Goal: Information Seeking & Learning: Learn about a topic

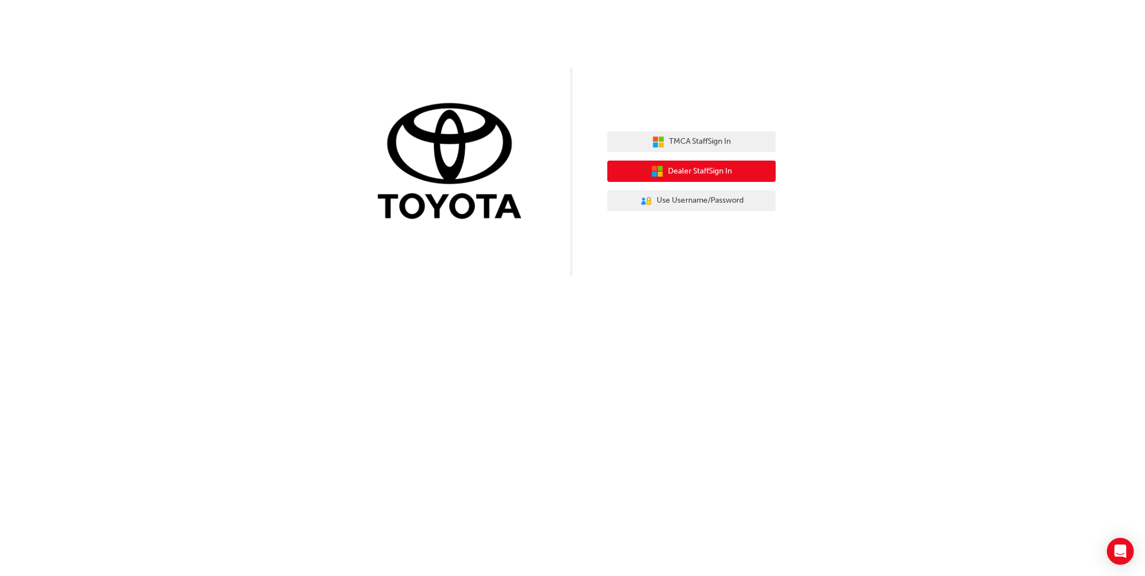
click at [725, 167] on span "Dealer Staff Sign In" at bounding box center [700, 171] width 64 height 13
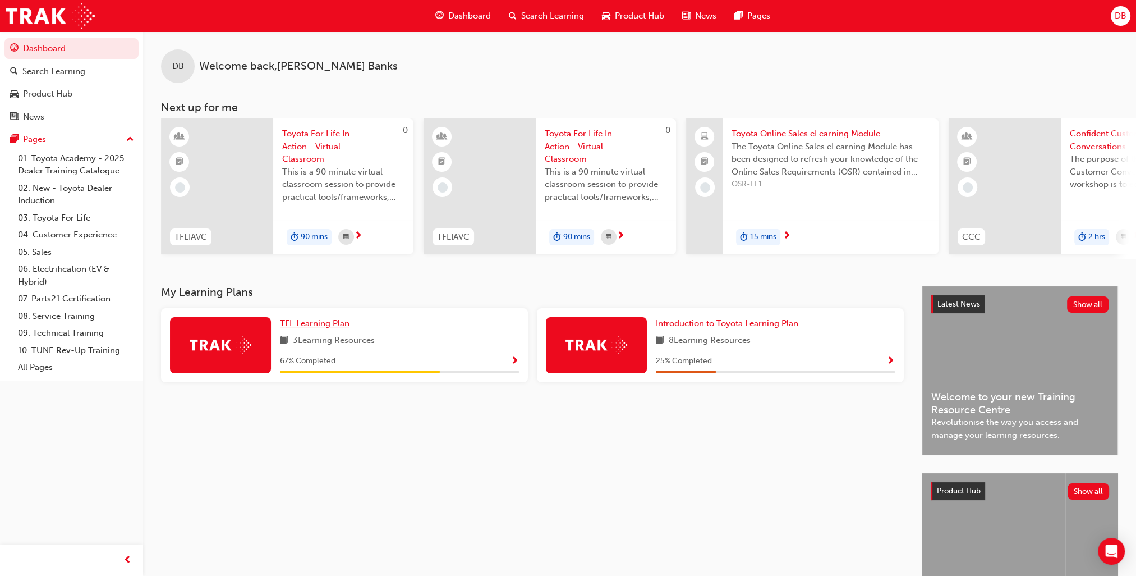
click at [332, 326] on span "TFL Learning Plan" at bounding box center [315, 323] width 70 height 10
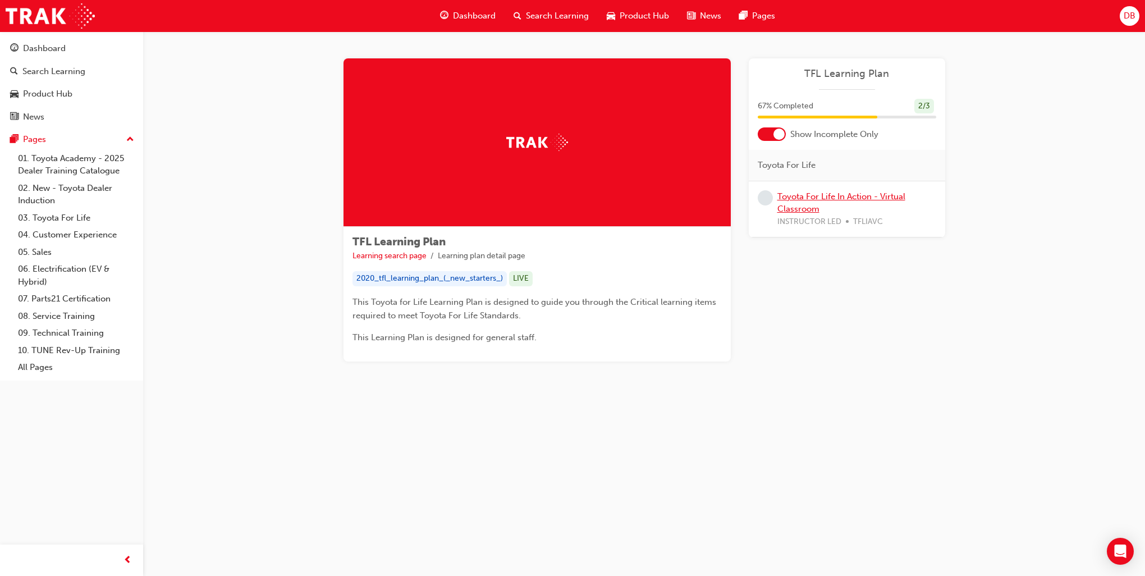
click at [869, 194] on link "Toyota For Life In Action - Virtual Classroom" at bounding box center [841, 202] width 128 height 23
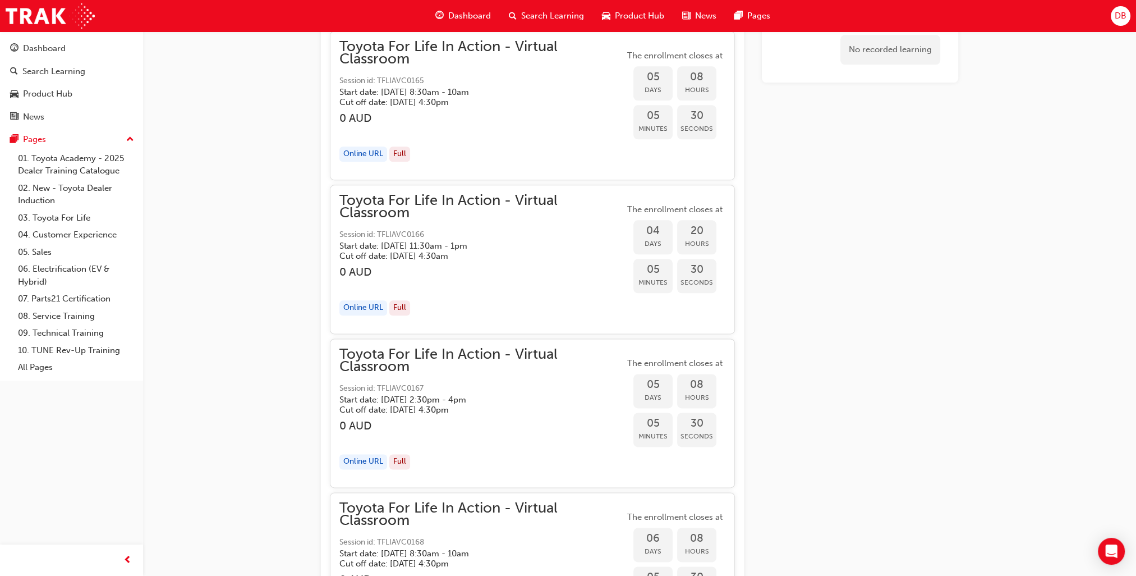
scroll to position [1413, 0]
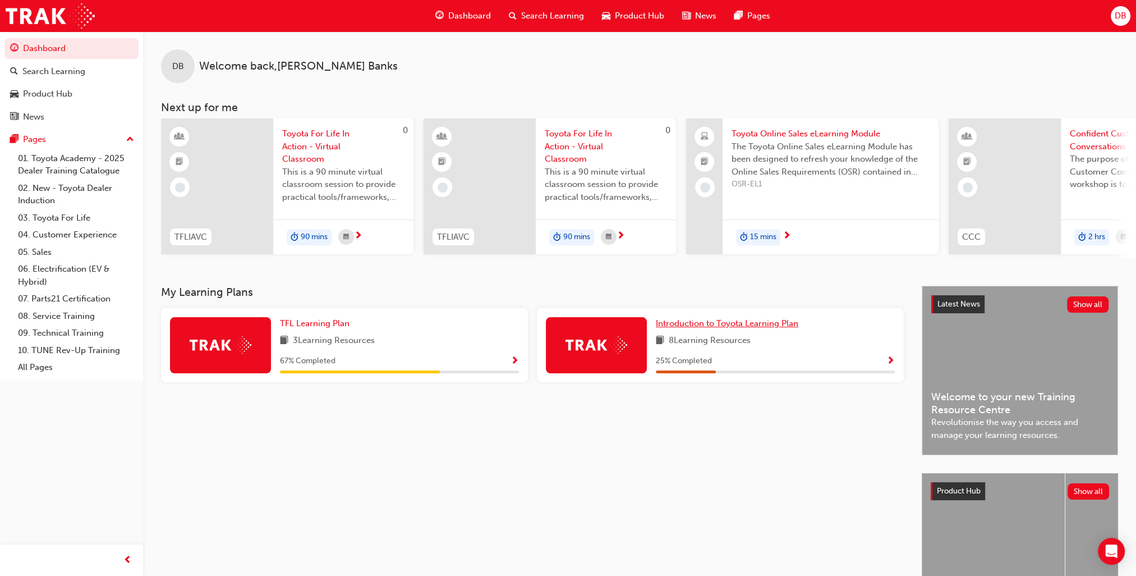
click at [764, 327] on span "Introduction to Toyota Learning Plan" at bounding box center [727, 323] width 143 height 10
click at [65, 93] on div "Product Hub" at bounding box center [47, 94] width 49 height 13
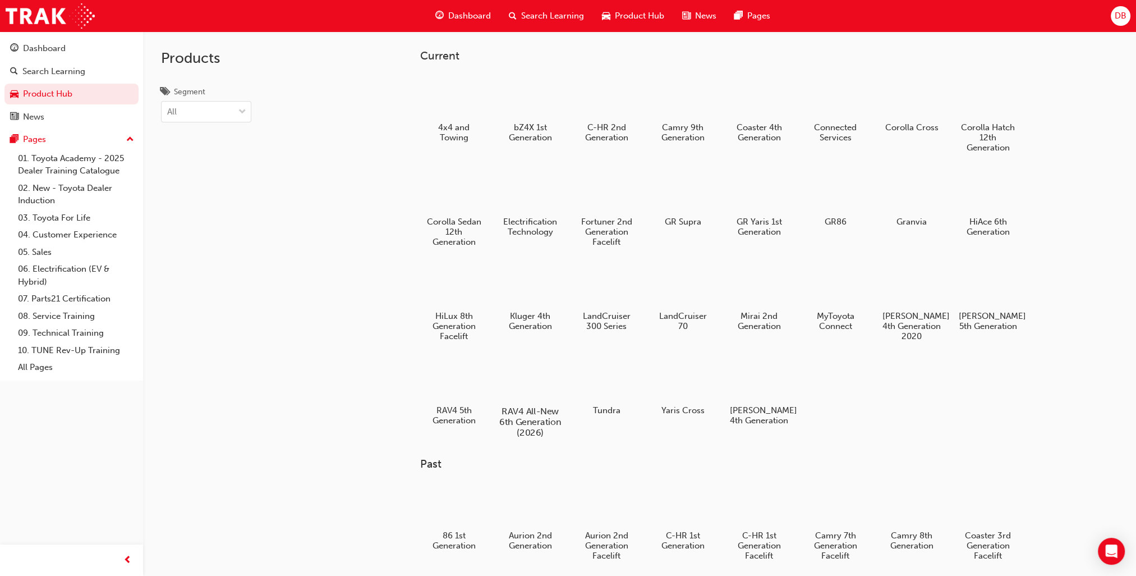
click at [515, 413] on h5 "RAV4 All-New 6th Generation (2026)" at bounding box center [530, 422] width 62 height 32
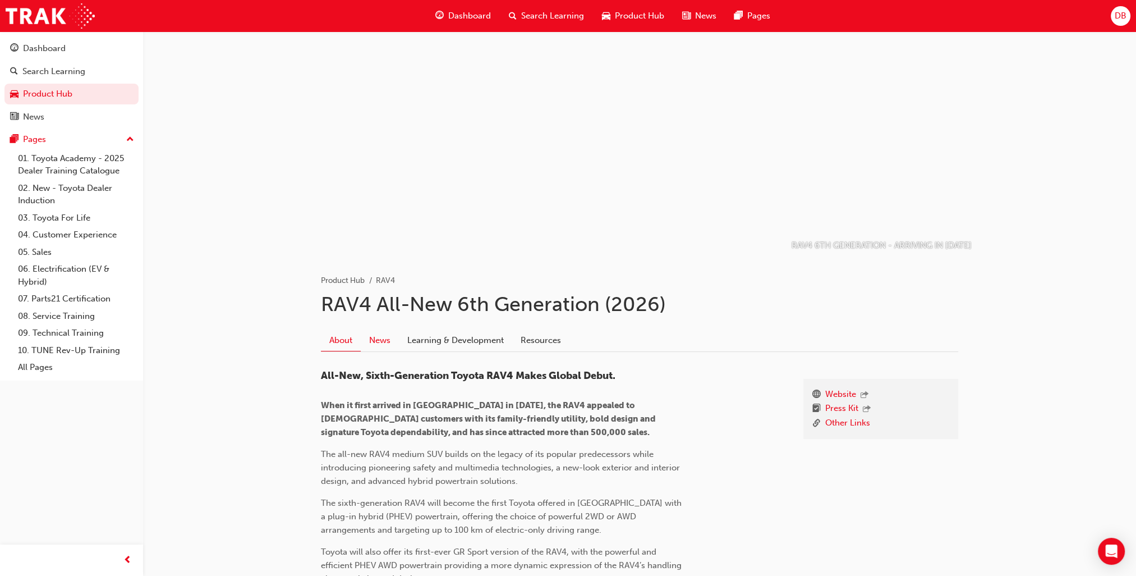
click at [382, 339] on link "News" at bounding box center [380, 339] width 38 height 21
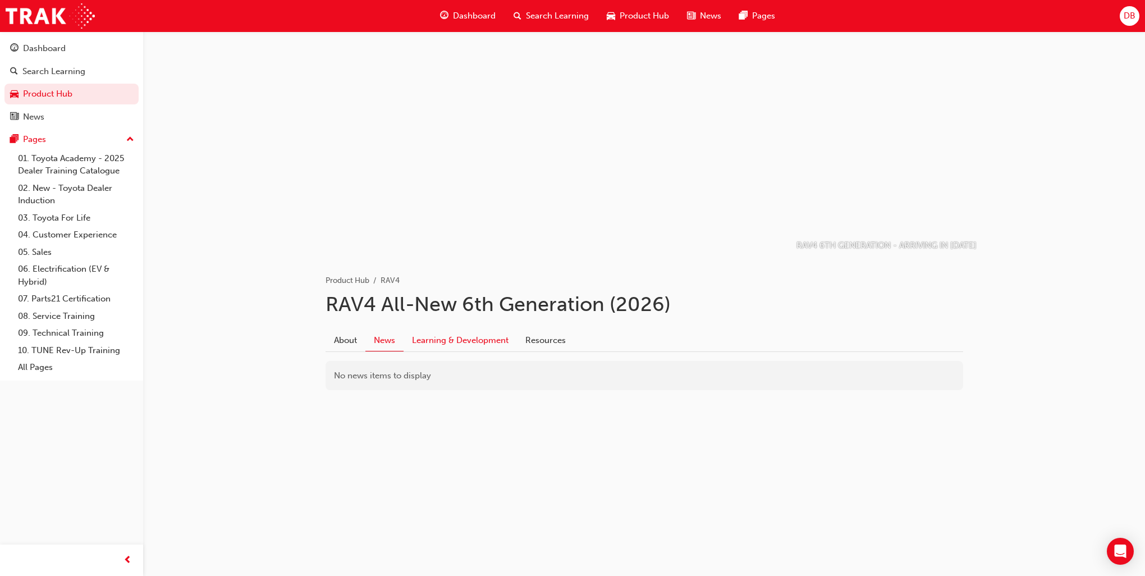
click at [429, 339] on link "Learning & Development" at bounding box center [460, 339] width 113 height 21
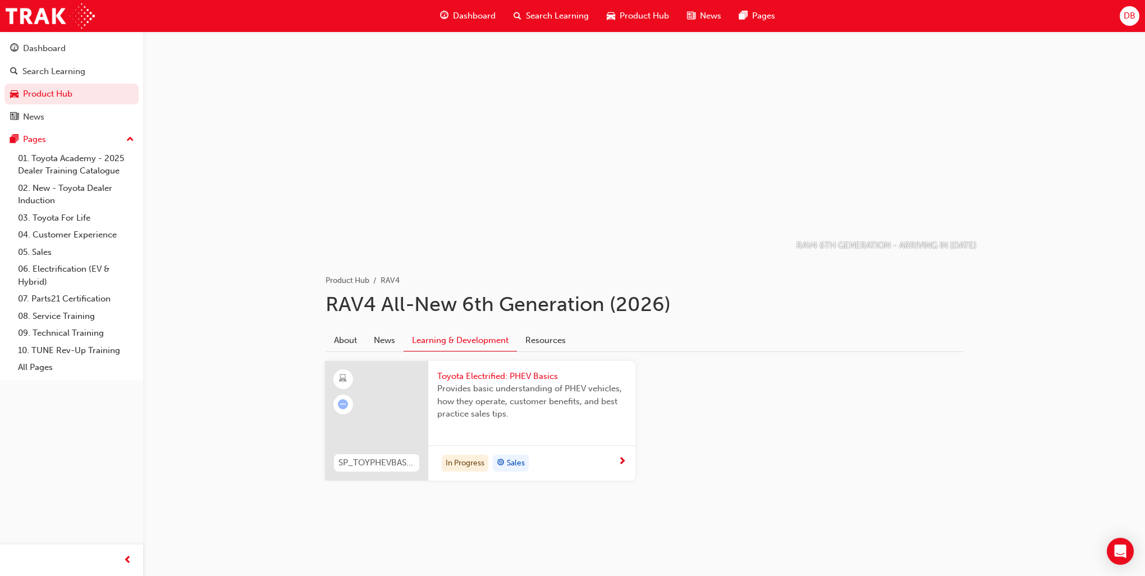
click at [491, 374] on span "Toyota Electrified: PHEV Basics" at bounding box center [531, 376] width 189 height 13
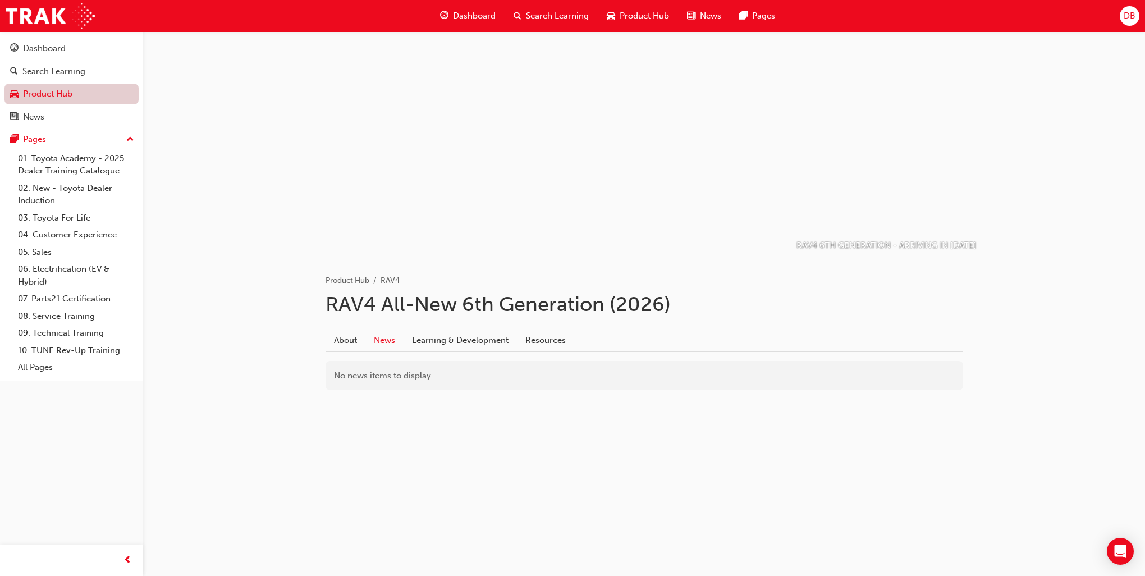
click at [42, 88] on link "Product Hub" at bounding box center [71, 94] width 134 height 21
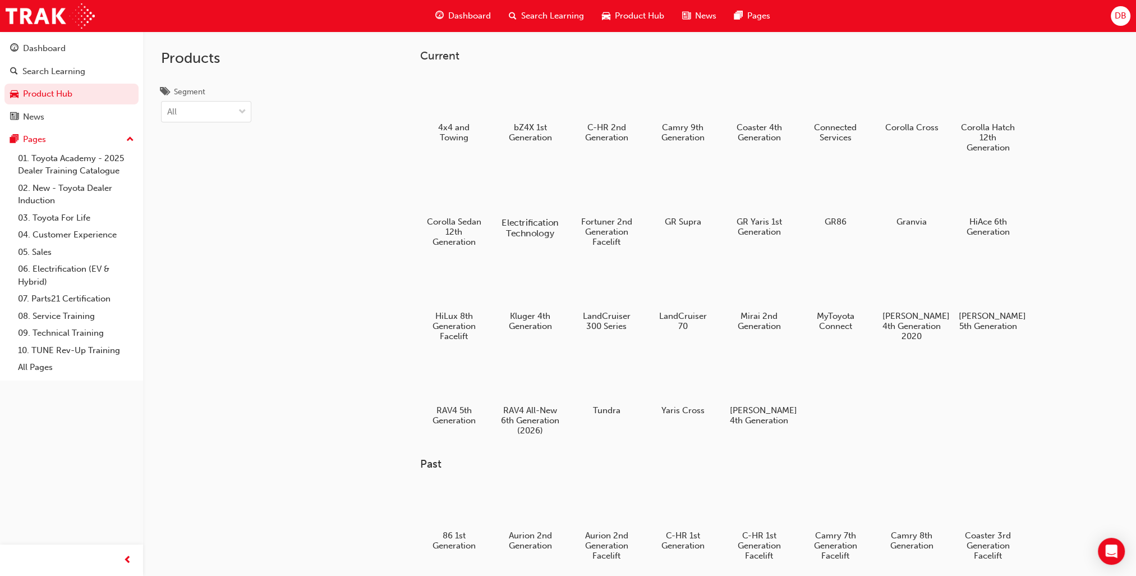
click at [533, 196] on div at bounding box center [530, 190] width 62 height 45
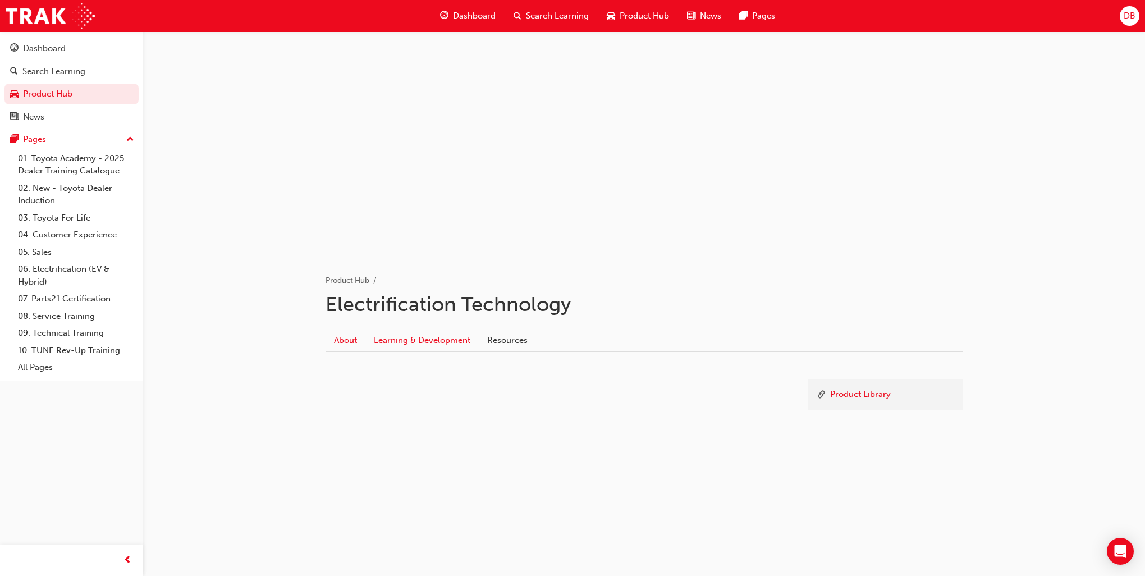
click at [464, 339] on link "Learning & Development" at bounding box center [421, 339] width 113 height 21
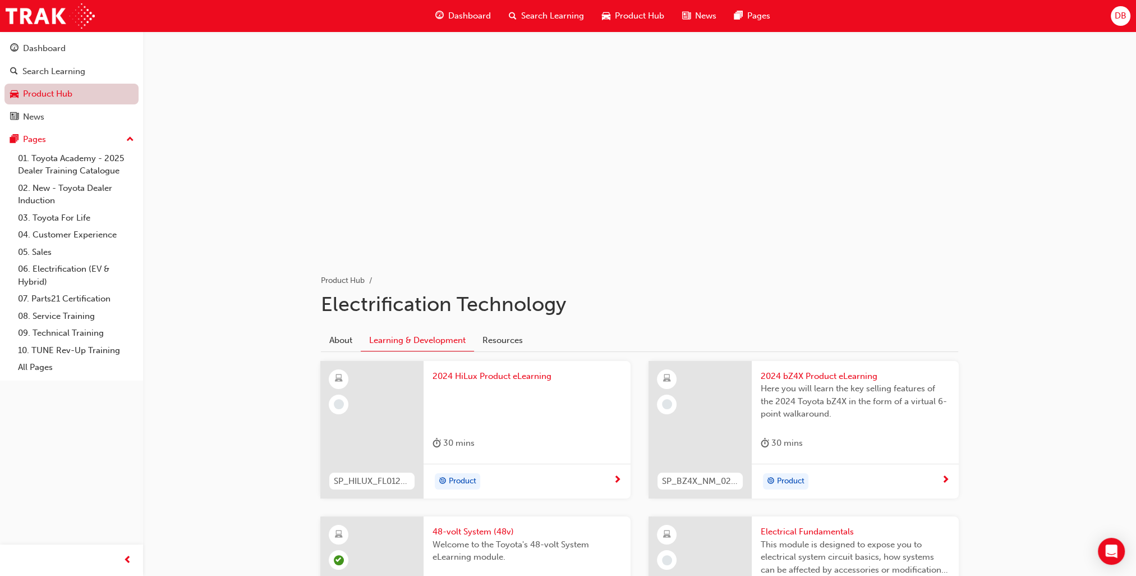
click at [35, 89] on link "Product Hub" at bounding box center [71, 94] width 134 height 21
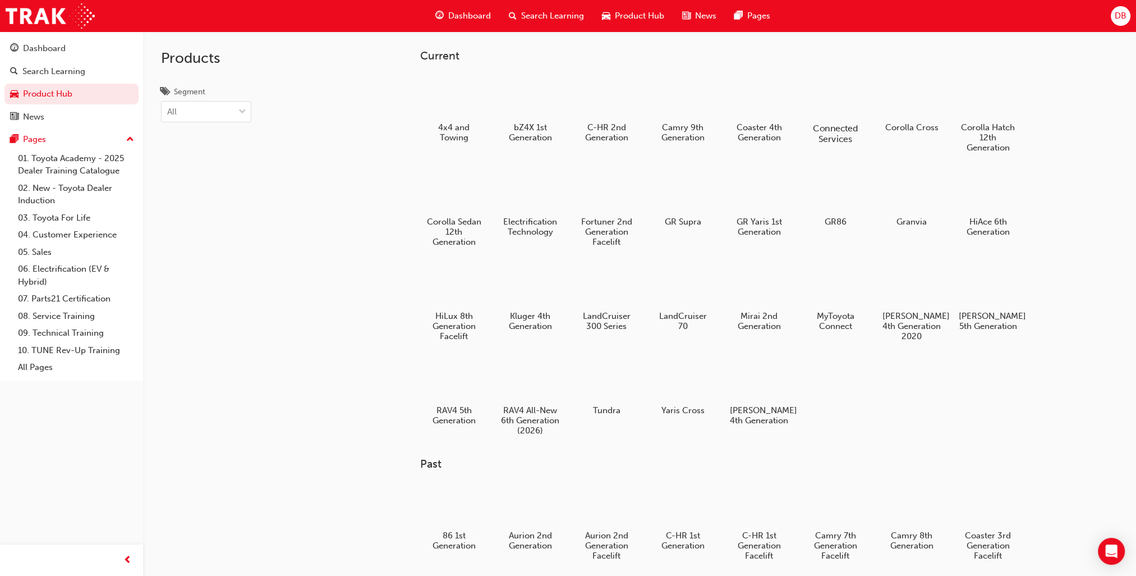
click at [849, 133] on h5 "Connected Services" at bounding box center [835, 133] width 62 height 21
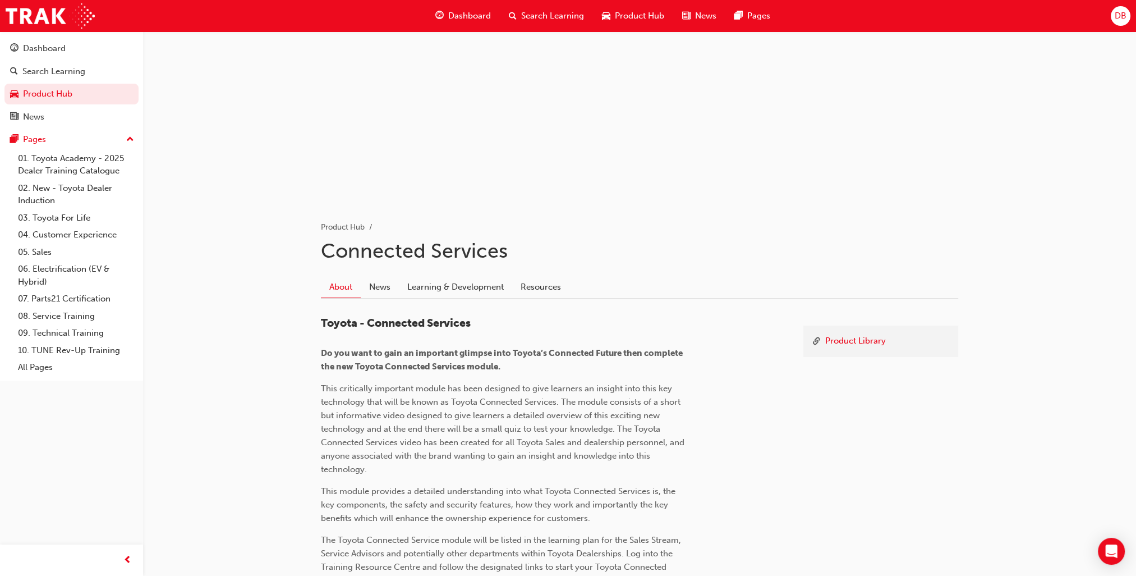
scroll to position [154, 0]
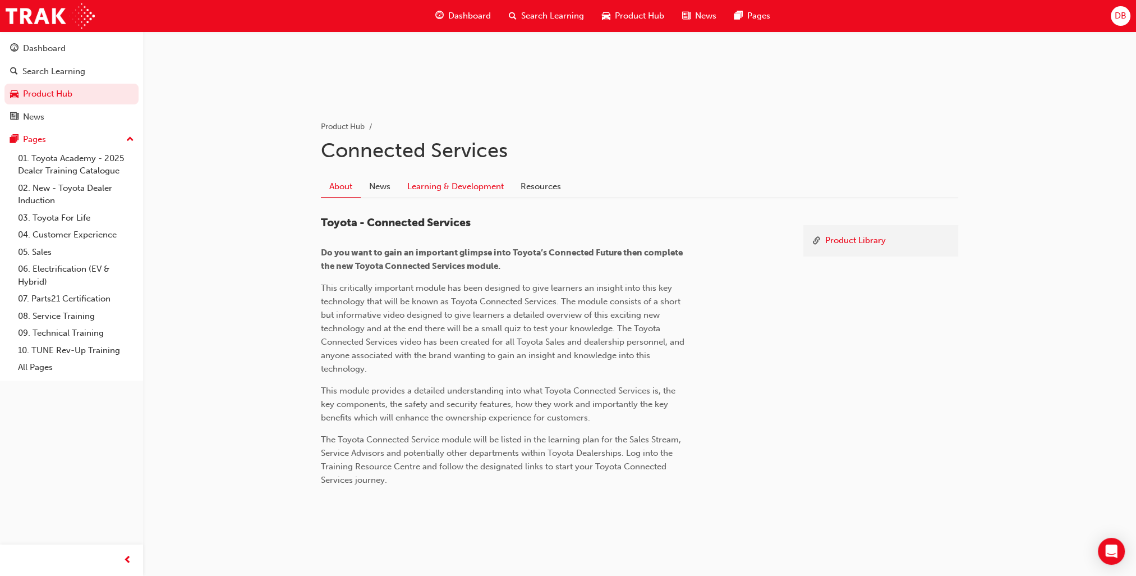
click at [429, 182] on link "Learning & Development" at bounding box center [455, 186] width 113 height 21
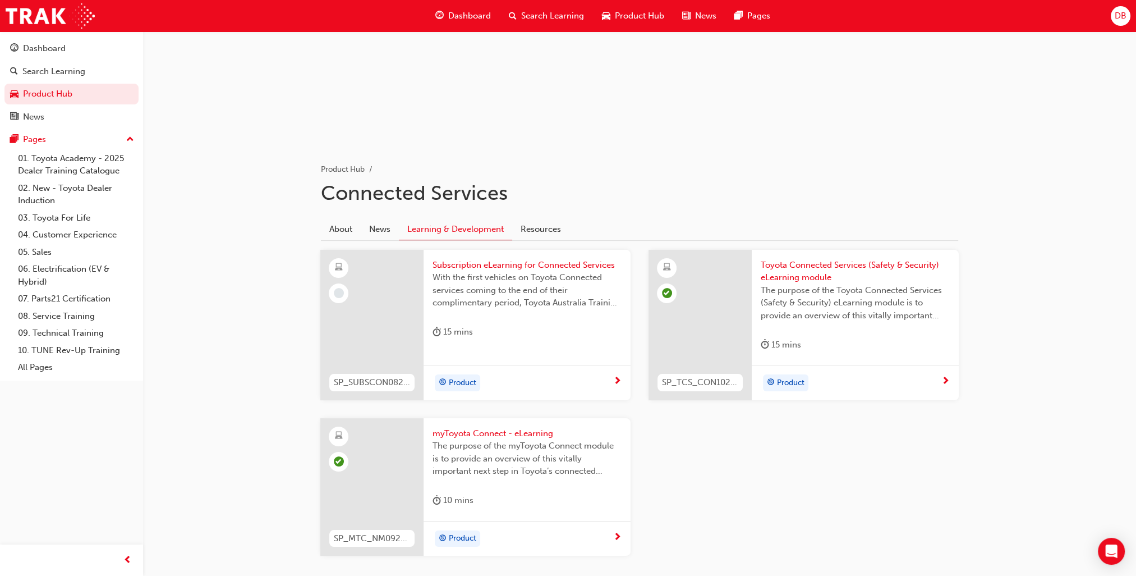
scroll to position [112, 0]
click at [42, 89] on link "Product Hub" at bounding box center [71, 94] width 134 height 21
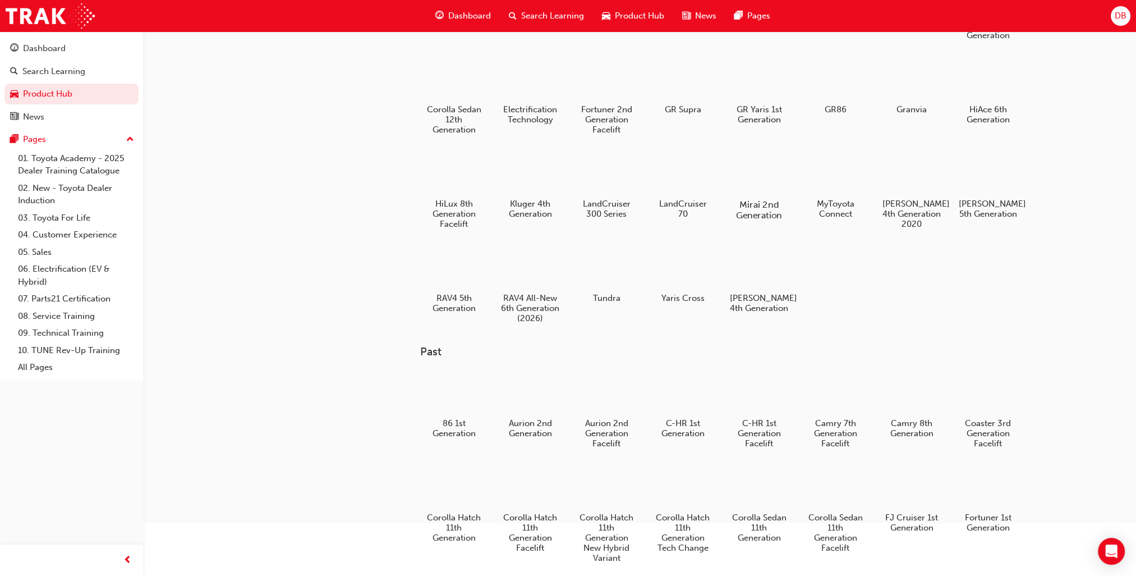
click at [765, 210] on h5 "Mirai 2nd Generation" at bounding box center [759, 209] width 62 height 21
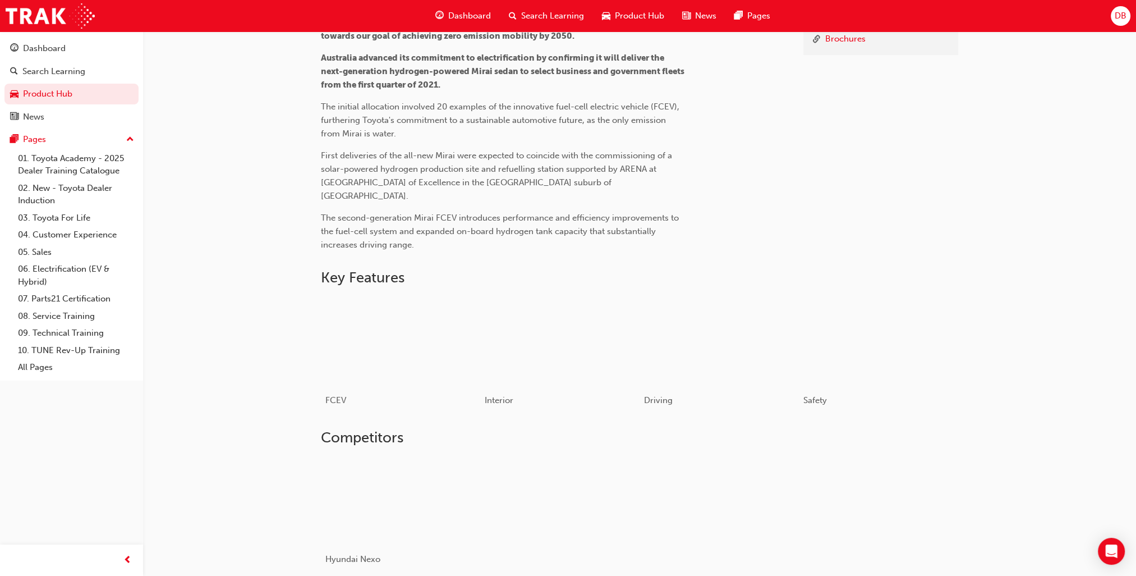
scroll to position [449, 0]
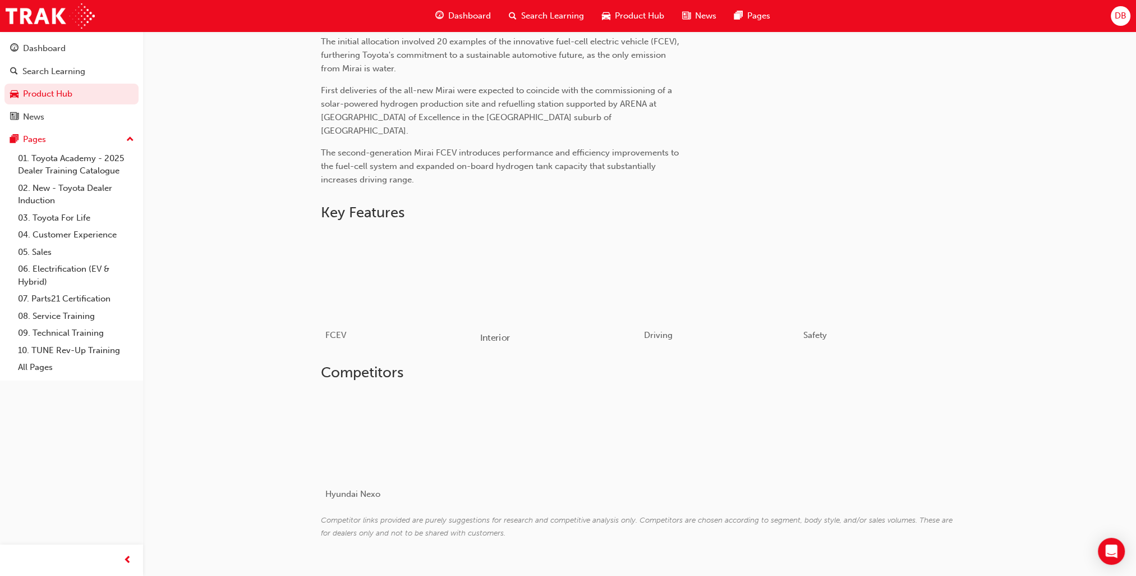
click at [556, 283] on div "button" at bounding box center [560, 276] width 160 height 90
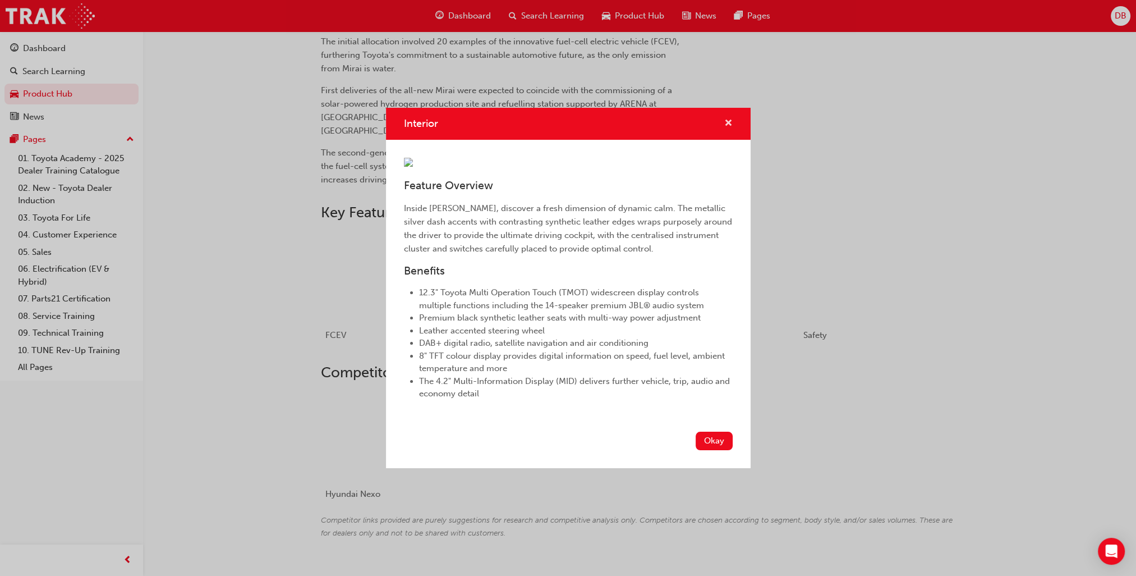
click at [727, 119] on span "cross-icon" at bounding box center [729, 124] width 8 height 10
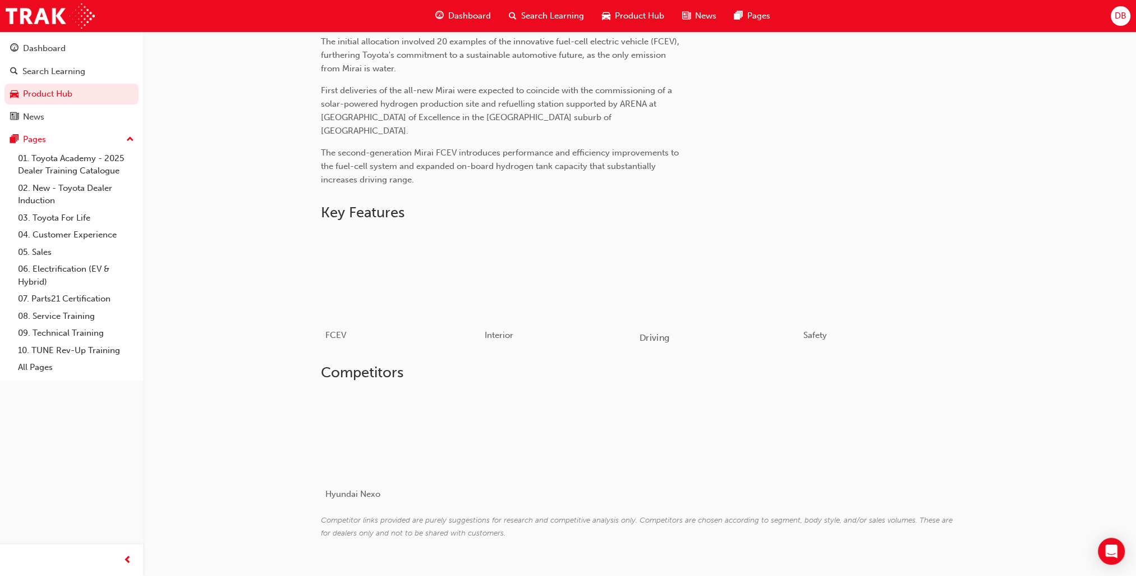
click at [739, 252] on div "button" at bounding box center [719, 276] width 160 height 90
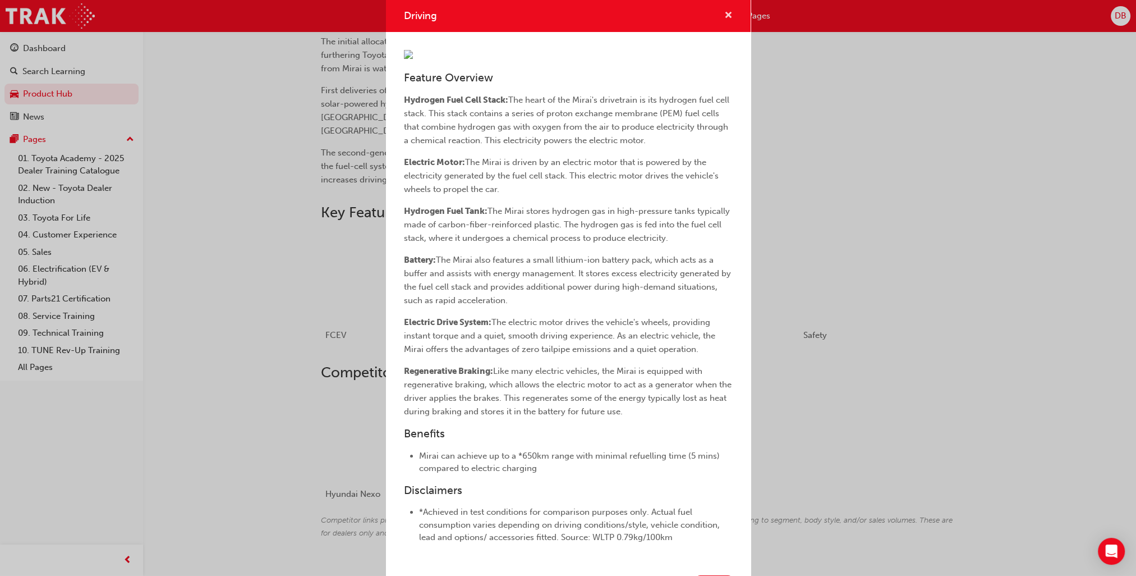
click at [725, 14] on span "cross-icon" at bounding box center [729, 16] width 8 height 10
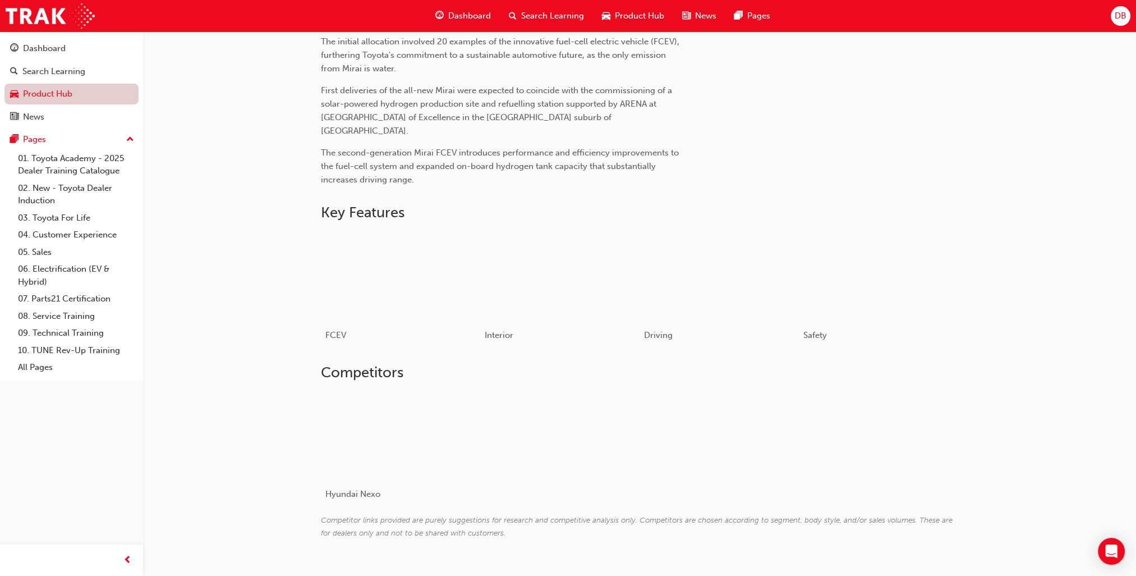
click at [36, 94] on link "Product Hub" at bounding box center [71, 94] width 134 height 21
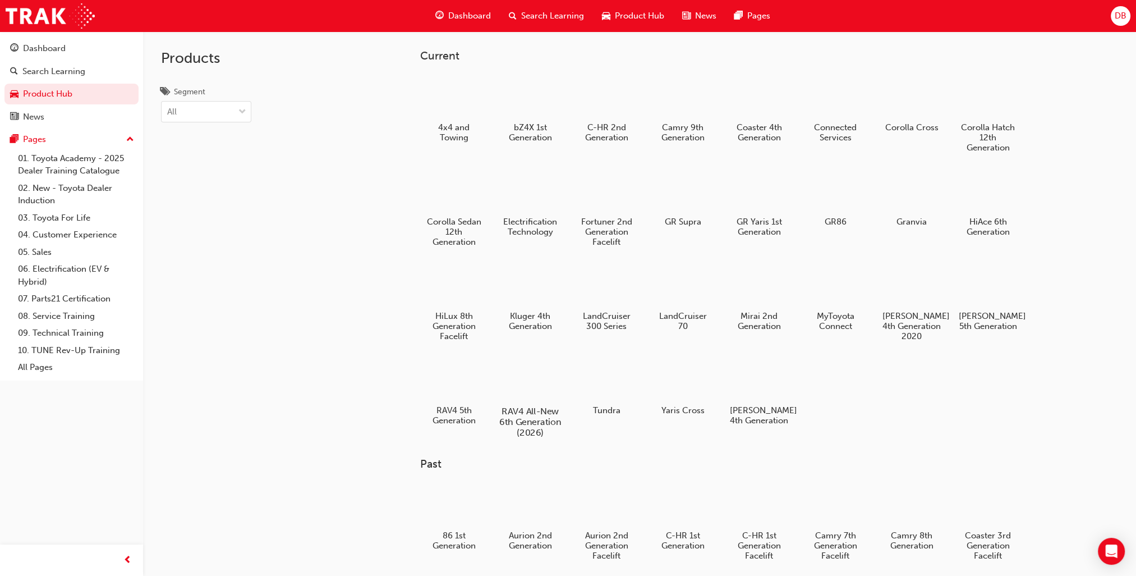
click at [531, 416] on h5 "RAV4 All-New 6th Generation (2026)" at bounding box center [530, 422] width 62 height 32
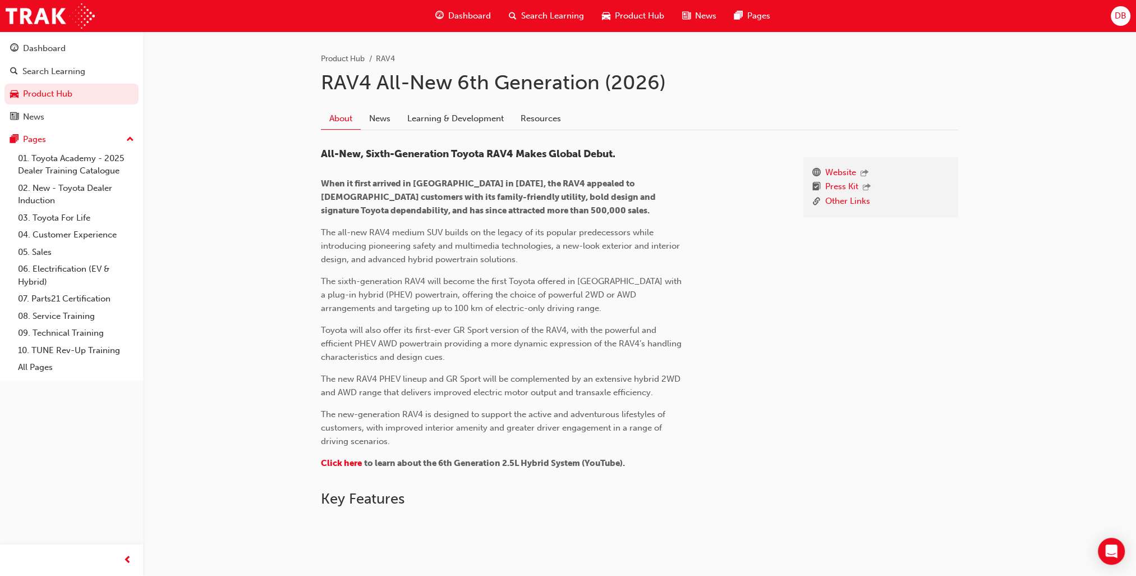
scroll to position [97, 0]
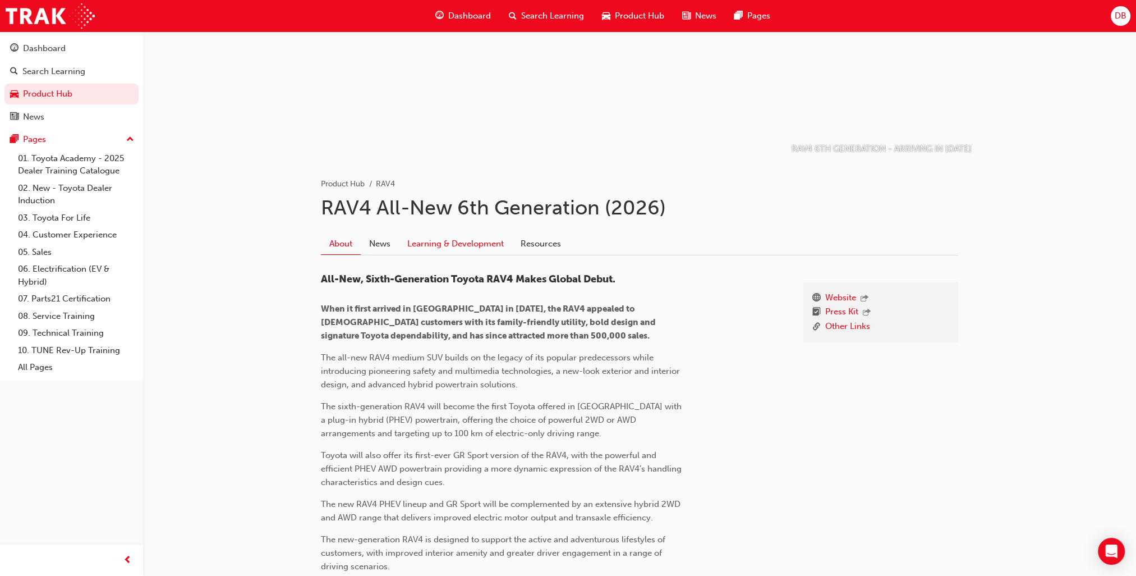
click at [428, 242] on link "Learning & Development" at bounding box center [455, 243] width 113 height 21
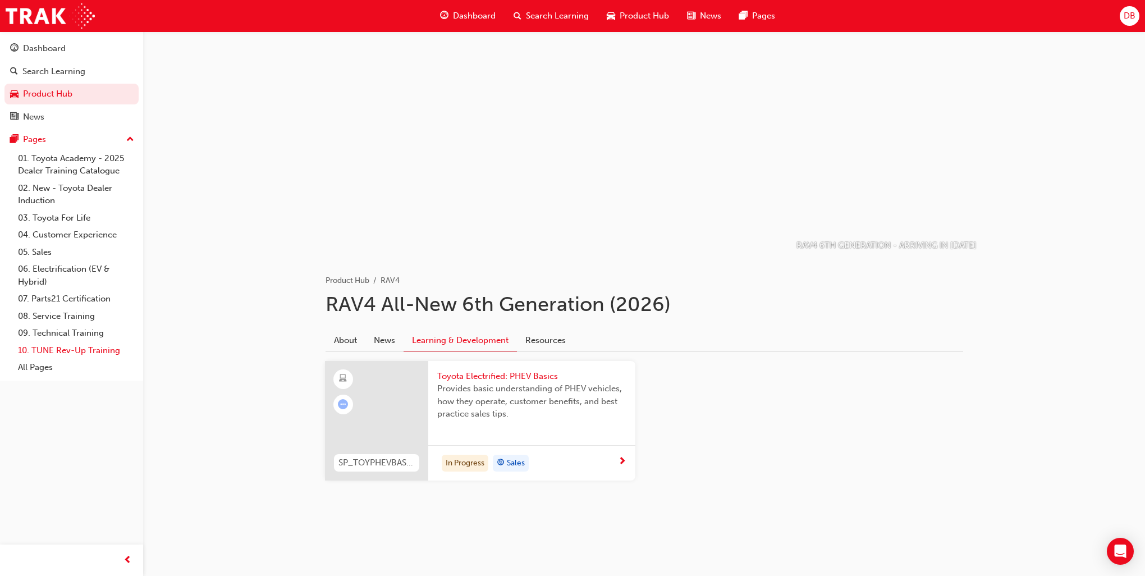
click at [106, 351] on link "10. TUNE Rev-Up Training" at bounding box center [75, 350] width 125 height 17
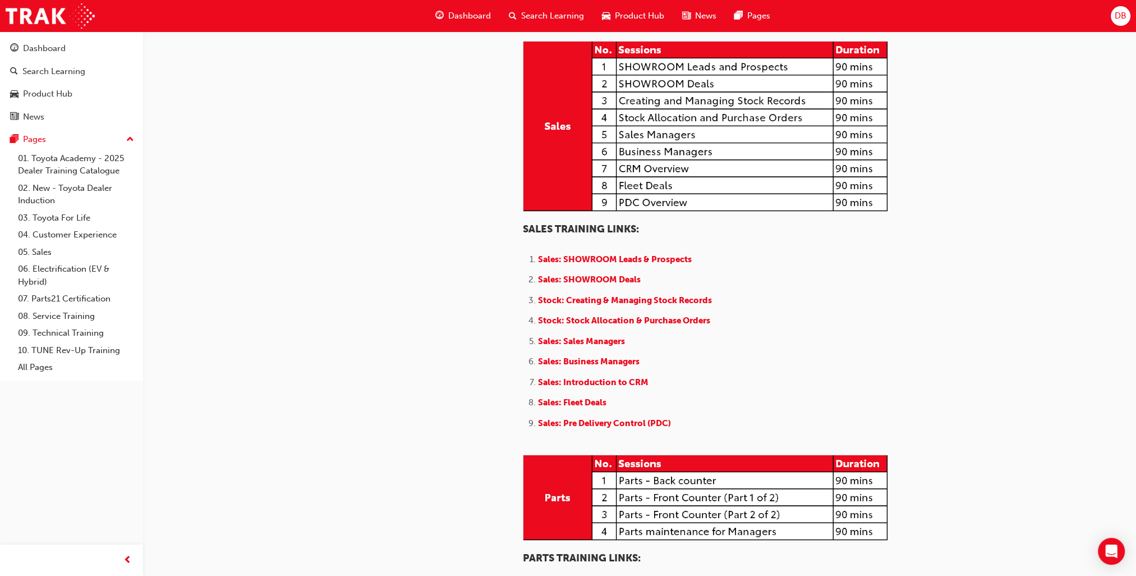
scroll to position [1066, 0]
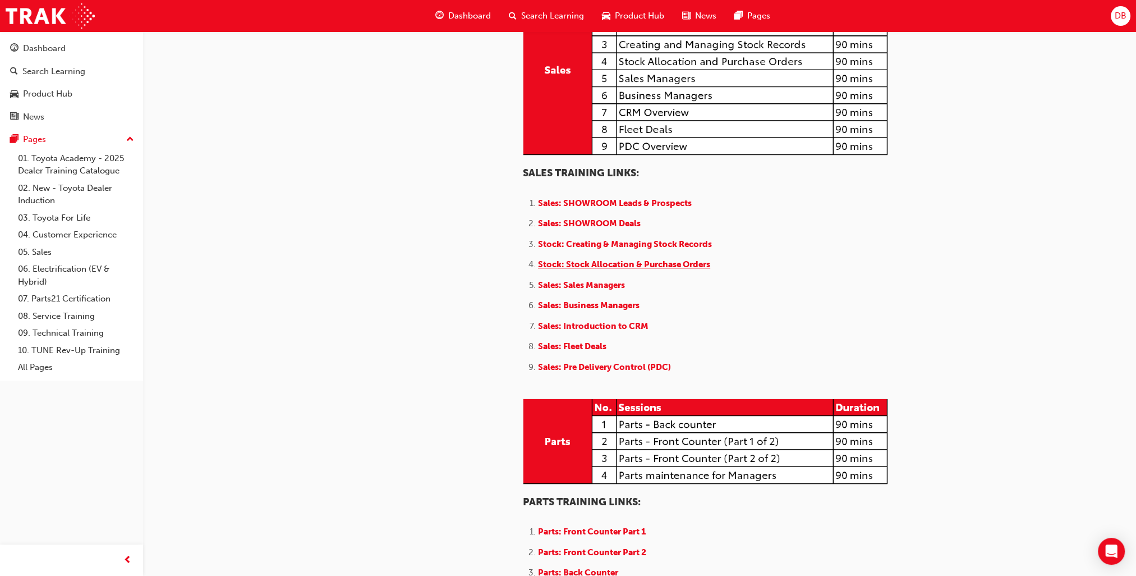
click at [675, 269] on span "Stock: Stock Allocation & Purchase Orders" at bounding box center [624, 264] width 172 height 10
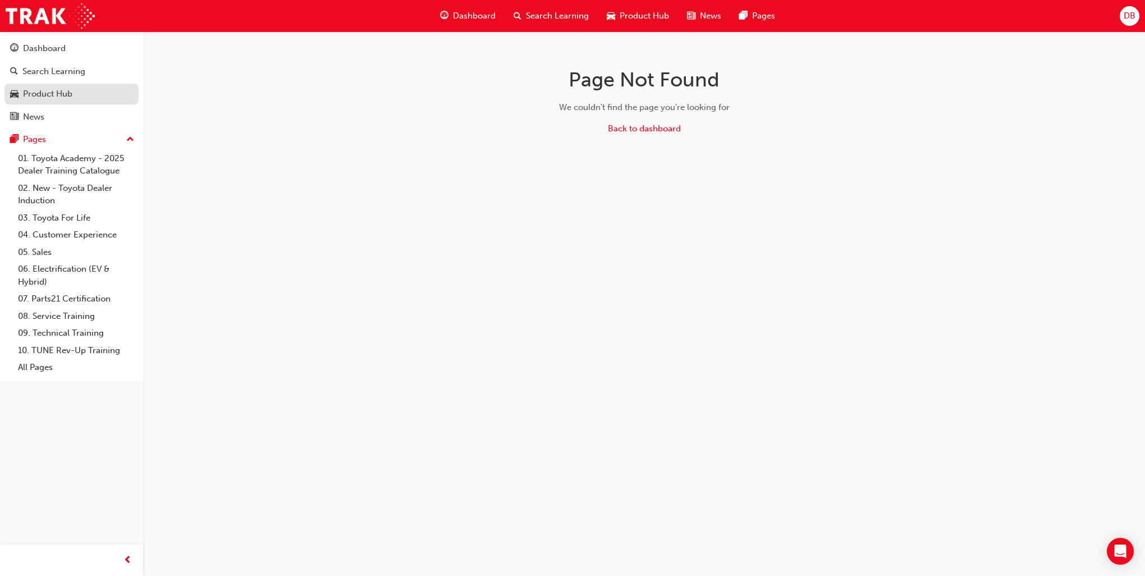
click at [61, 93] on div "Product Hub" at bounding box center [47, 94] width 49 height 13
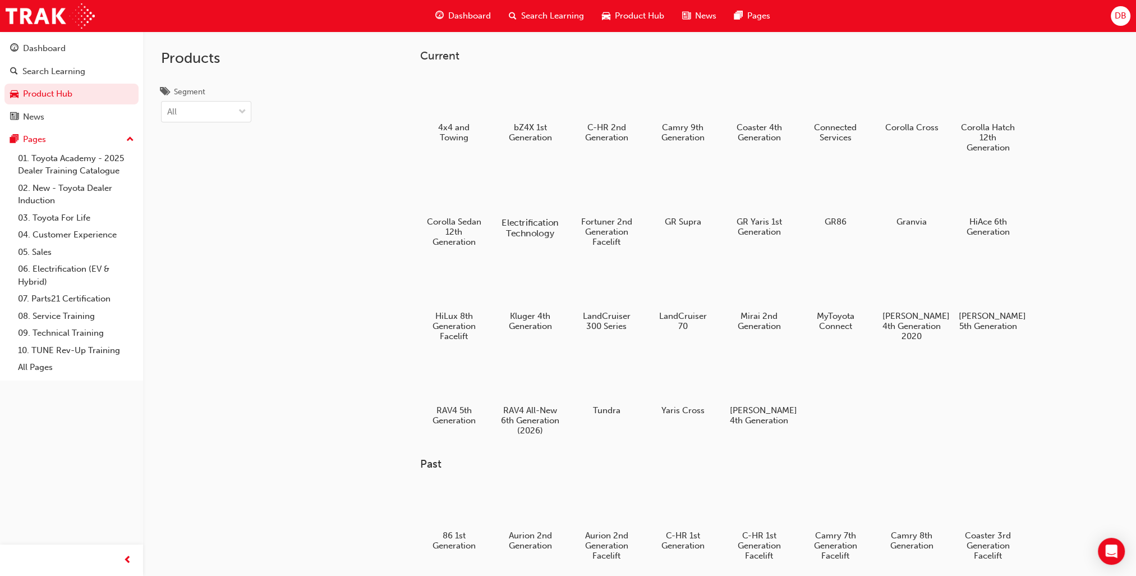
click at [530, 185] on div at bounding box center [530, 190] width 62 height 45
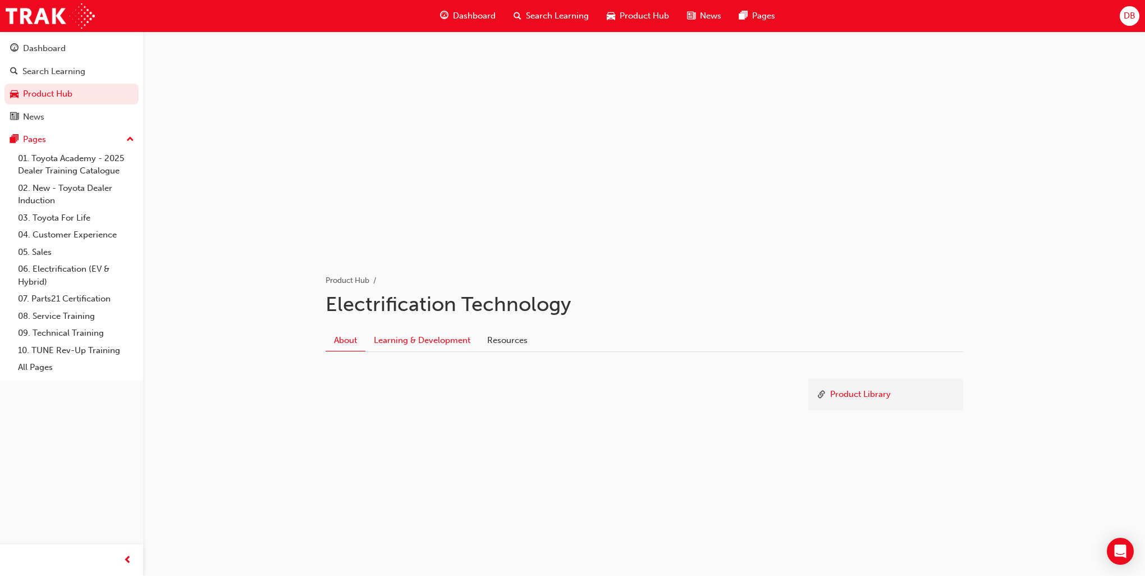
click at [450, 334] on link "Learning & Development" at bounding box center [421, 339] width 113 height 21
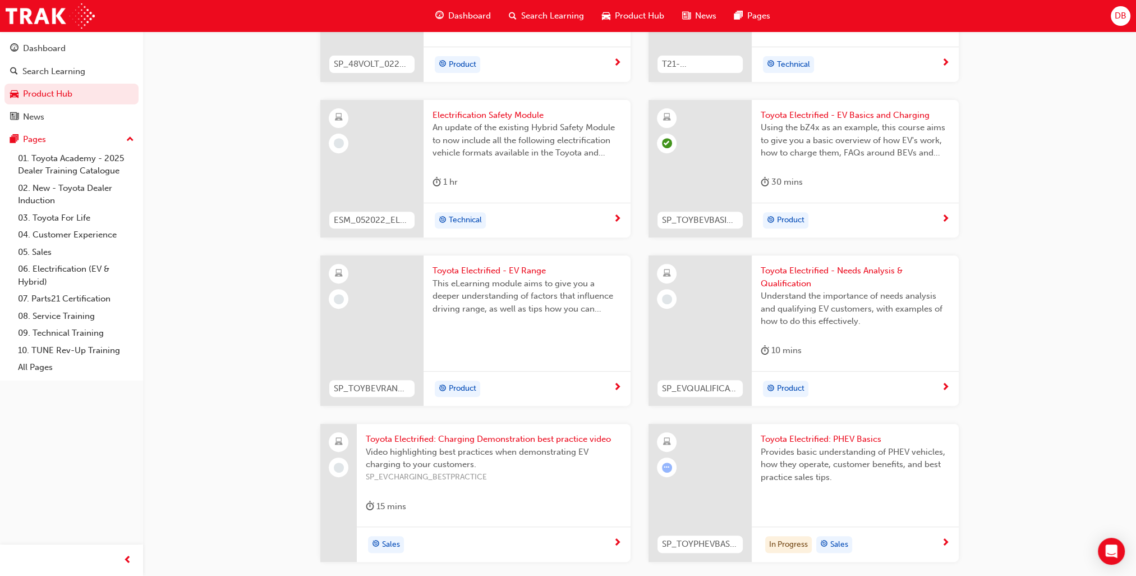
scroll to position [640, 0]
